Goal: Check status: Check status

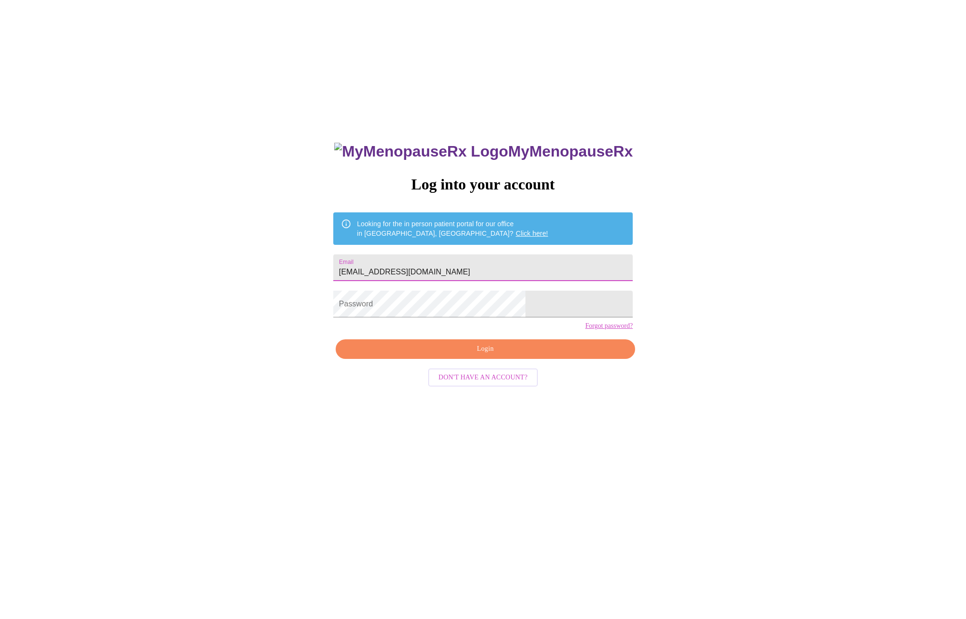
type input "[EMAIL_ADDRESS][DOMAIN_NAME]"
click at [424, 355] on span "Login" at bounding box center [486, 349] width 278 height 12
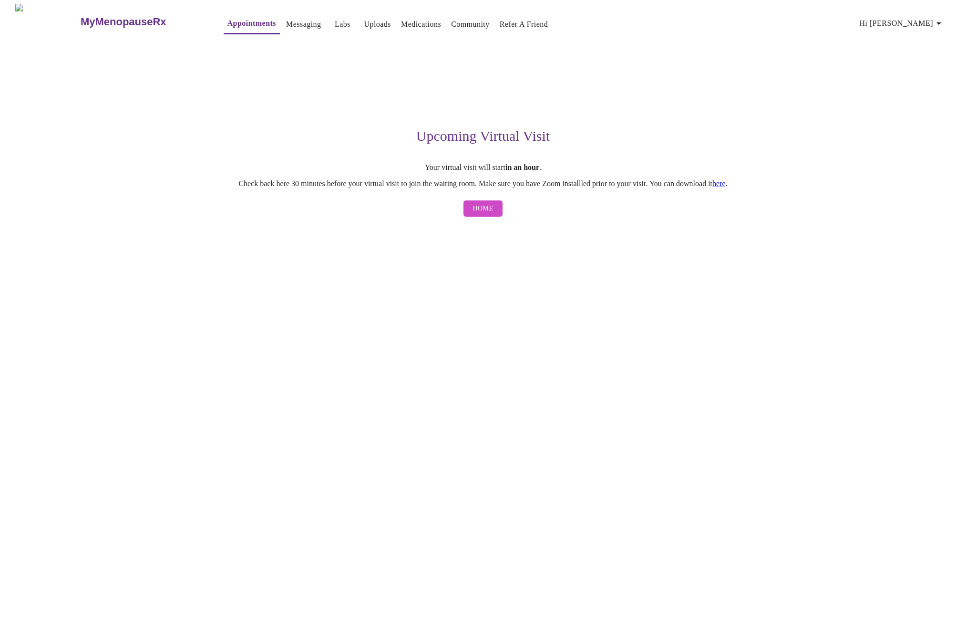
click at [726, 185] on link "here" at bounding box center [719, 183] width 13 height 8
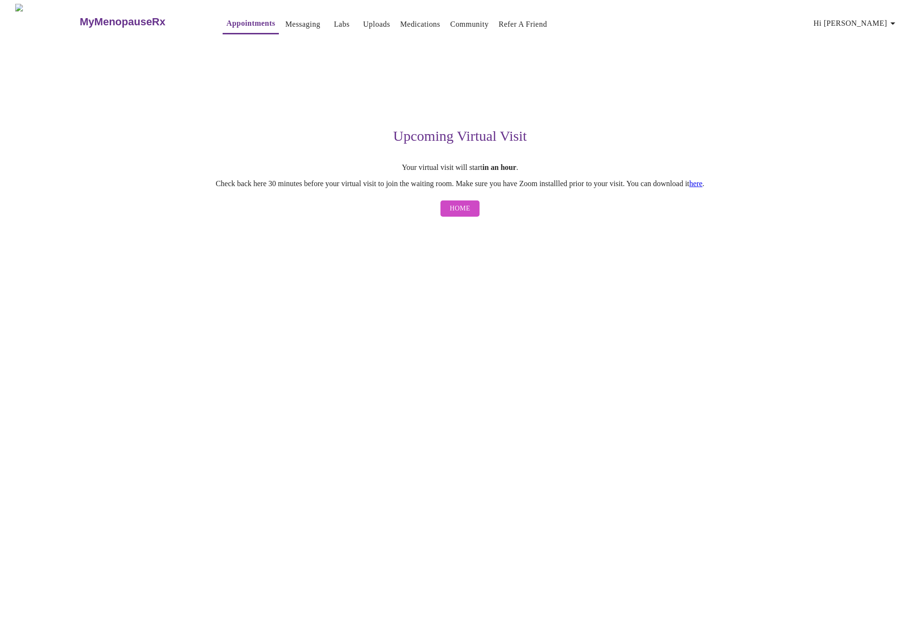
click at [703, 186] on link "here" at bounding box center [696, 183] width 13 height 8
